Goal: Find specific page/section: Find specific page/section

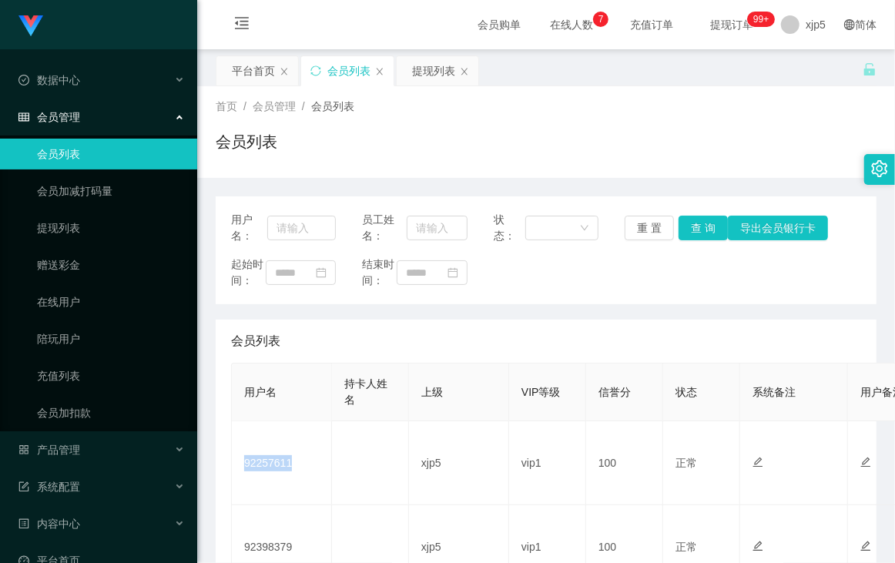
scroll to position [102, 0]
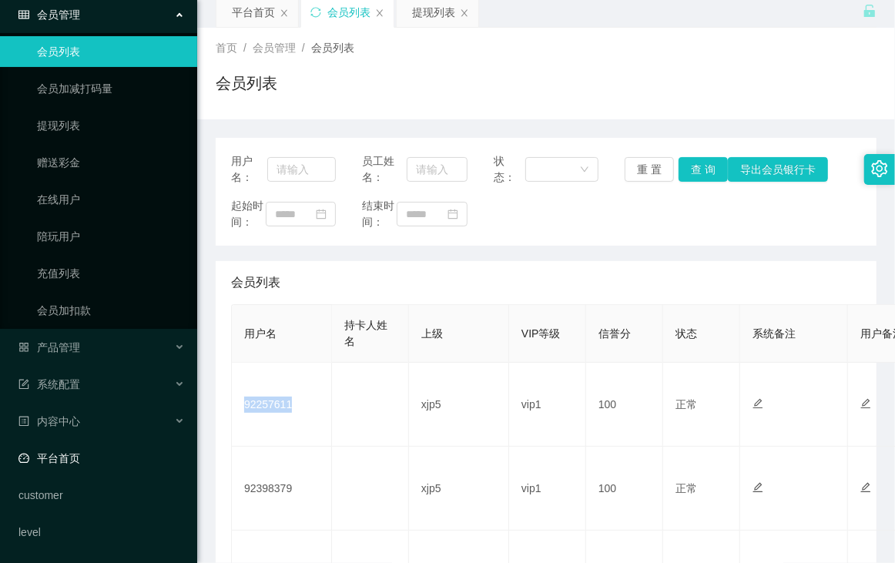
click at [82, 463] on link "平台首页" at bounding box center [101, 458] width 166 height 31
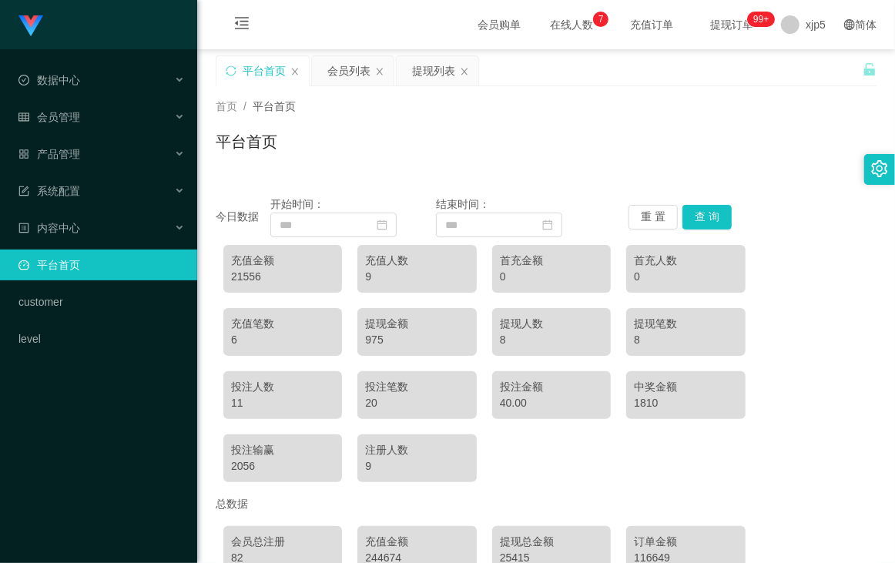
scroll to position [153, 0]
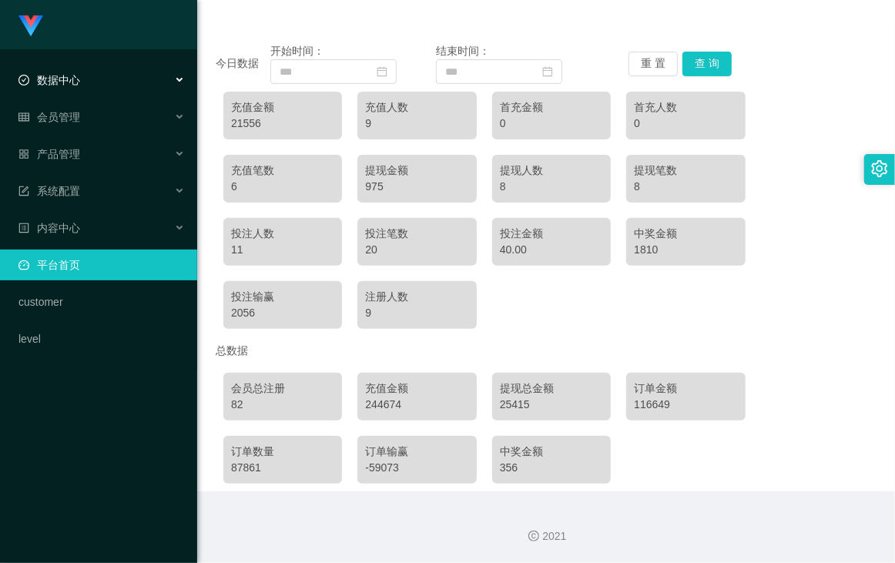
click at [105, 79] on div "数据中心" at bounding box center [98, 80] width 197 height 31
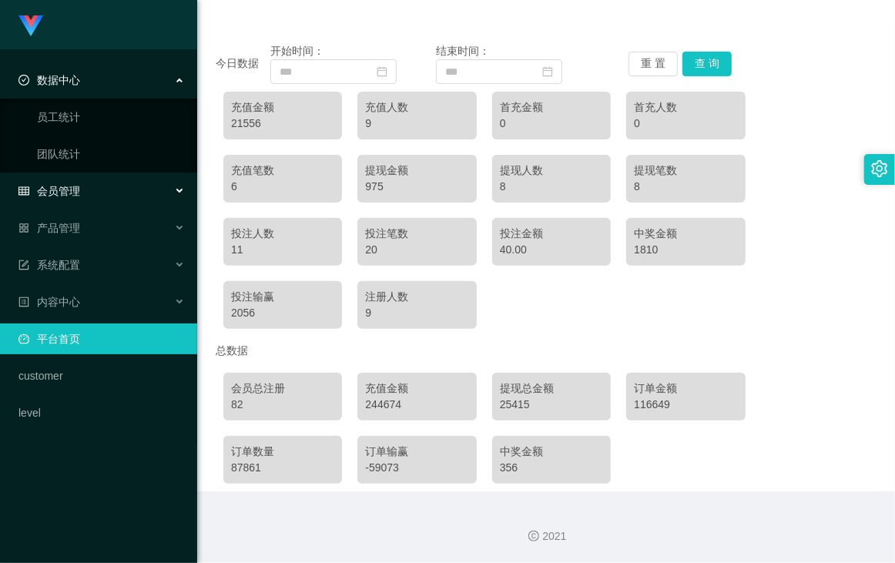
click at [89, 181] on div "会员管理" at bounding box center [98, 191] width 197 height 31
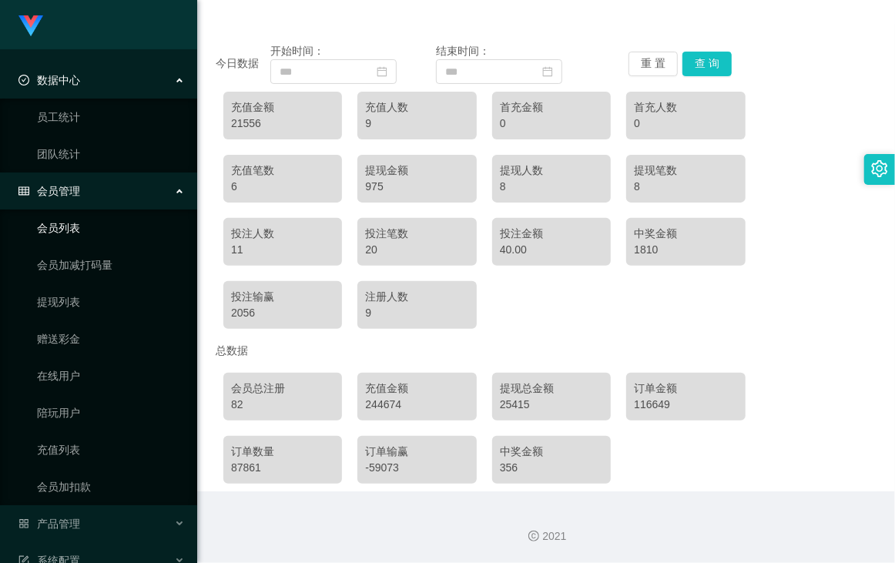
click at [85, 221] on link "会员列表" at bounding box center [111, 227] width 148 height 31
